Goal: Navigation & Orientation: Find specific page/section

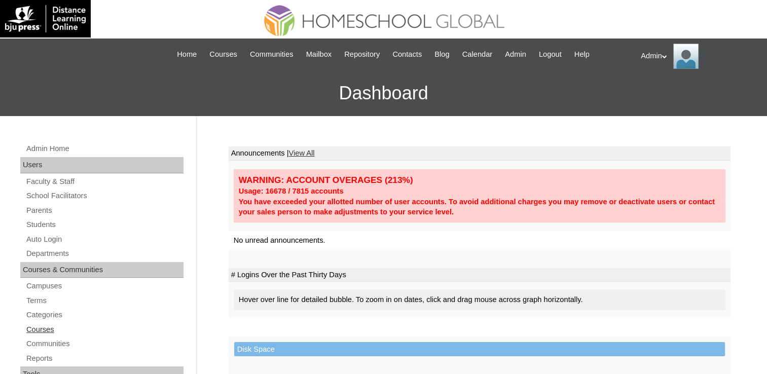
click at [48, 328] on link "Courses" at bounding box center [104, 329] width 158 height 13
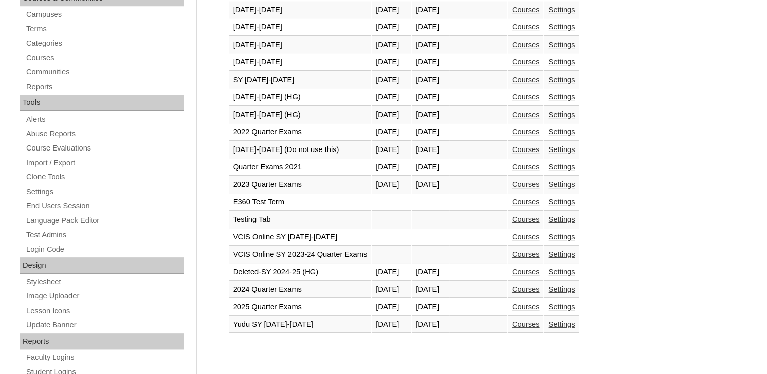
scroll to position [284, 0]
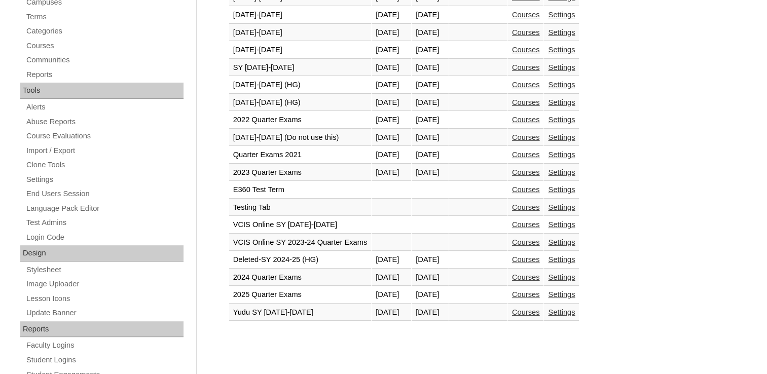
click at [539, 171] on link "Courses" at bounding box center [526, 172] width 28 height 8
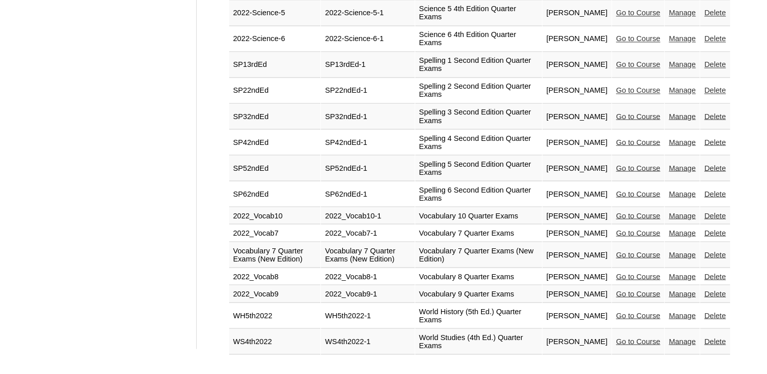
scroll to position [1949, 0]
